Goal: Task Accomplishment & Management: Use online tool/utility

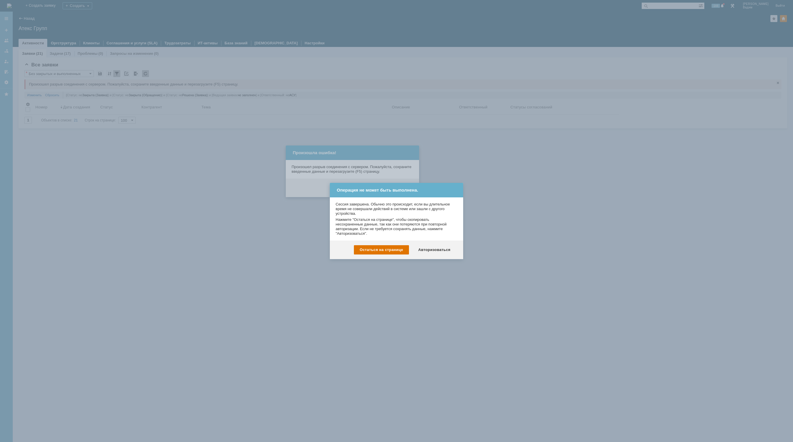
click at [435, 234] on div "Нажмите "Остаться на странице", чтобы скопировать несохраненные данные, так как…" at bounding box center [397, 226] width 122 height 19
click at [444, 248] on div "Авторизоваться" at bounding box center [435, 249] width 44 height 9
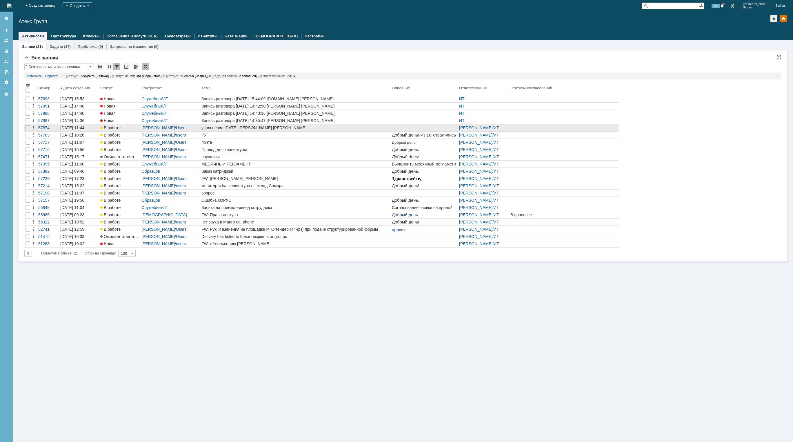
click at [288, 128] on div "увольнение 29.08.2025 Червоннова Д." at bounding box center [295, 128] width 188 height 5
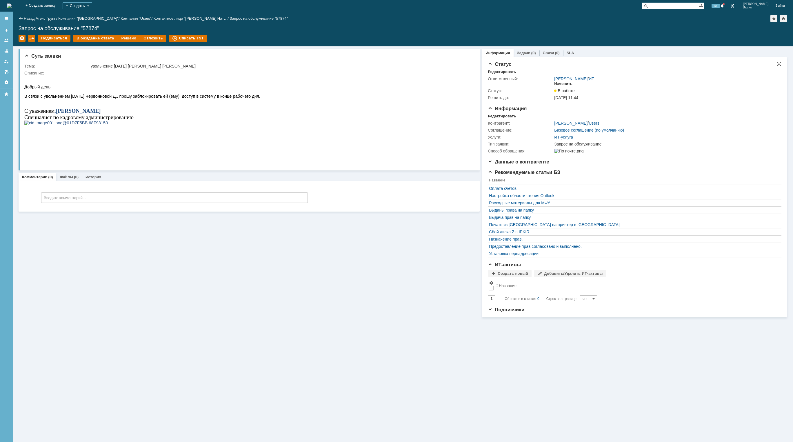
click at [570, 85] on div "Изменить" at bounding box center [563, 83] width 18 height 5
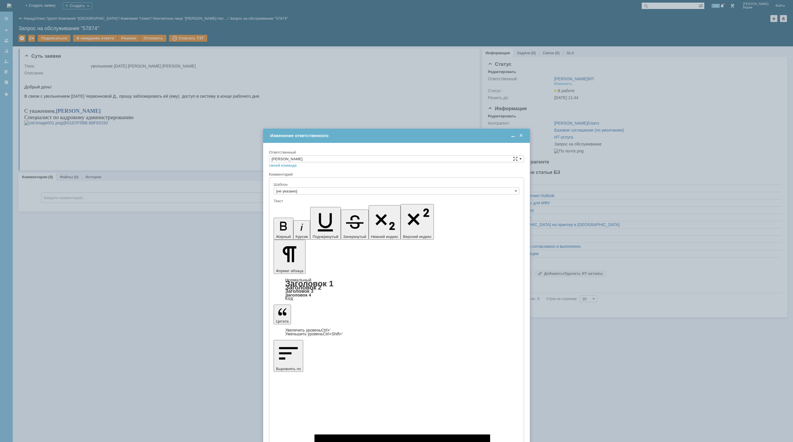
click at [520, 160] on span at bounding box center [521, 159] width 2 height 5
click at [306, 207] on span "АСУ" at bounding box center [397, 206] width 250 height 5
click at [371, 207] on icon "button" at bounding box center [385, 220] width 28 height 28
type input "АСУ"
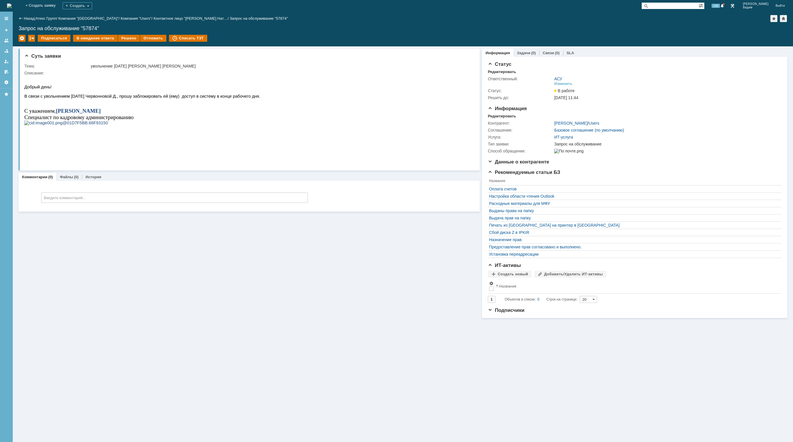
click at [12, 6] on img at bounding box center [9, 5] width 5 height 5
